Goal: Information Seeking & Learning: Learn about a topic

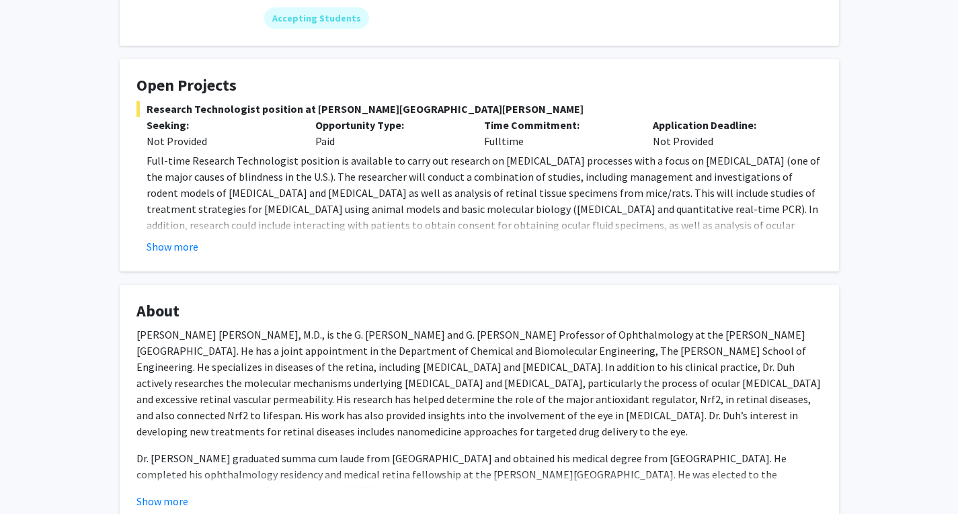
scroll to position [202, 0]
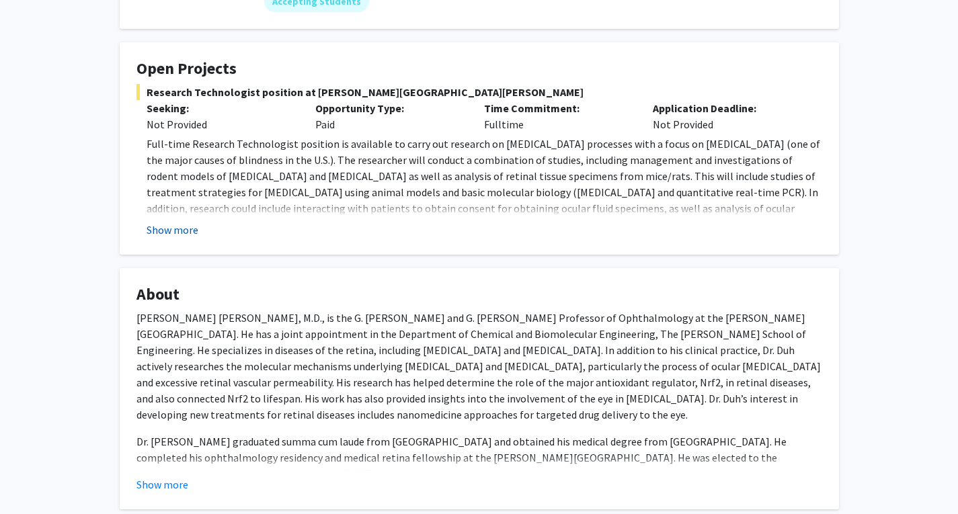
click at [190, 224] on button "Show more" at bounding box center [173, 230] width 52 height 16
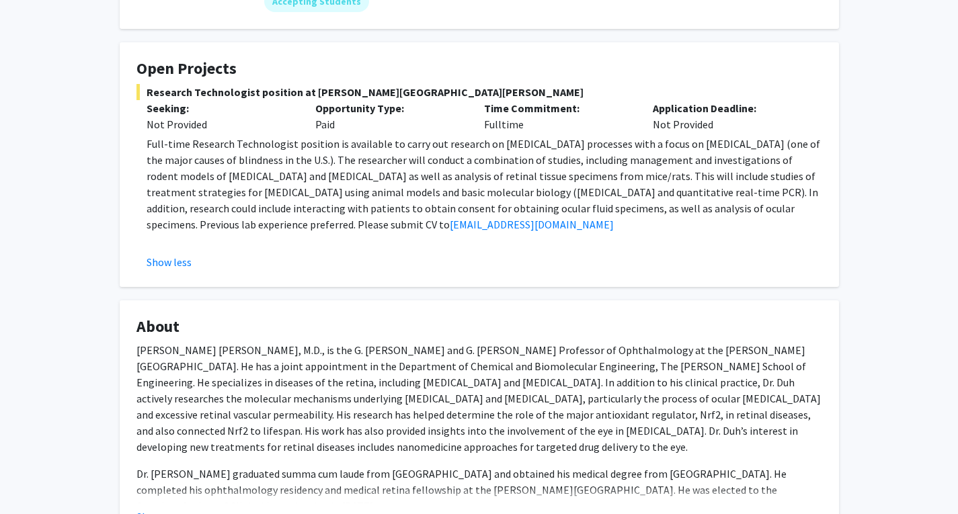
click at [492, 185] on p "Full-time Research Technologist position is available to carry out research on …" at bounding box center [485, 184] width 676 height 97
click at [489, 174] on p "Full-time Research Technologist position is available to carry out research on …" at bounding box center [485, 184] width 676 height 97
drag, startPoint x: 489, startPoint y: 174, endPoint x: 492, endPoint y: 191, distance: 17.1
click at [489, 175] on p "Full-time Research Technologist position is available to carry out research on …" at bounding box center [485, 184] width 676 height 97
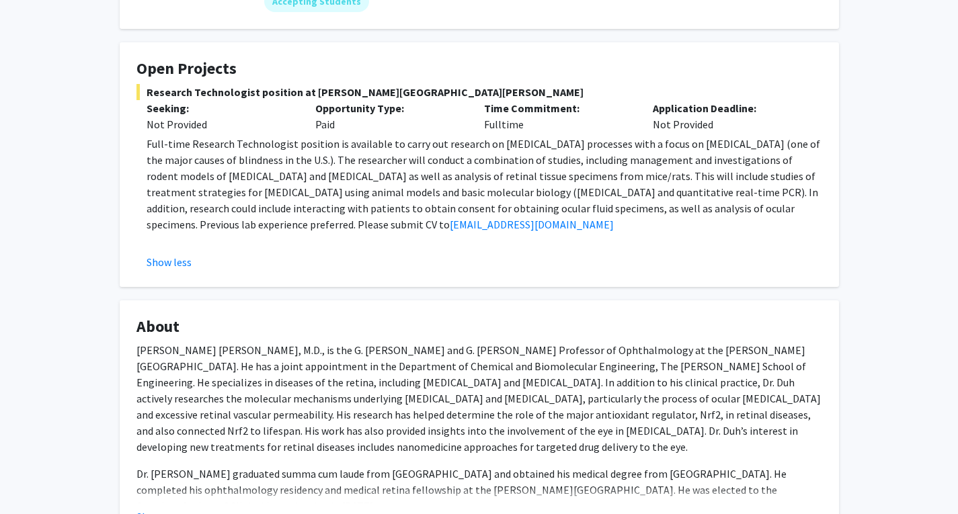
click at [492, 191] on p "Full-time Research Technologist position is available to carry out research on …" at bounding box center [485, 184] width 676 height 97
click at [494, 202] on p "Full-time Research Technologist position is available to carry out research on …" at bounding box center [485, 184] width 676 height 97
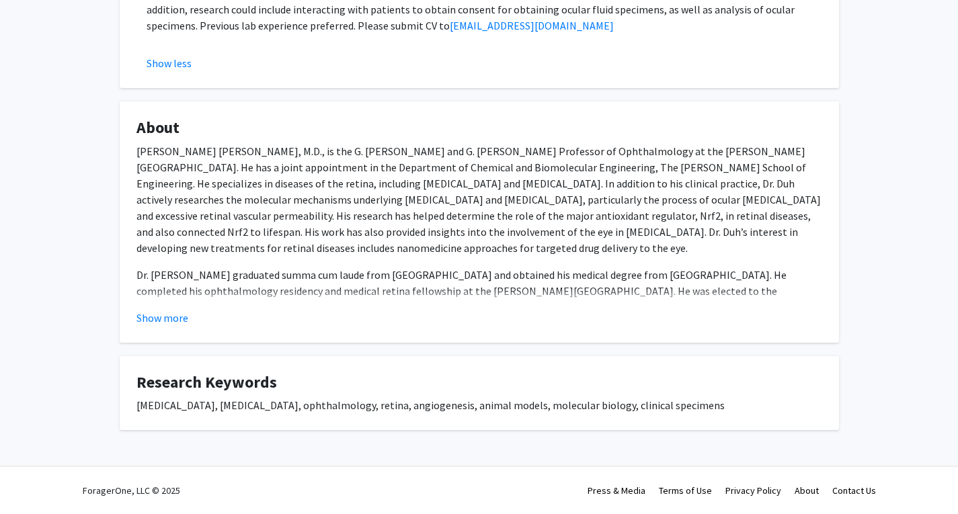
drag, startPoint x: 494, startPoint y: 202, endPoint x: 447, endPoint y: 124, distance: 91.1
click at [486, 191] on p "[PERSON_NAME] [PERSON_NAME], M.D., is the G. [PERSON_NAME] and G. [PERSON_NAME]…" at bounding box center [480, 199] width 686 height 113
